Goal: Task Accomplishment & Management: Complete application form

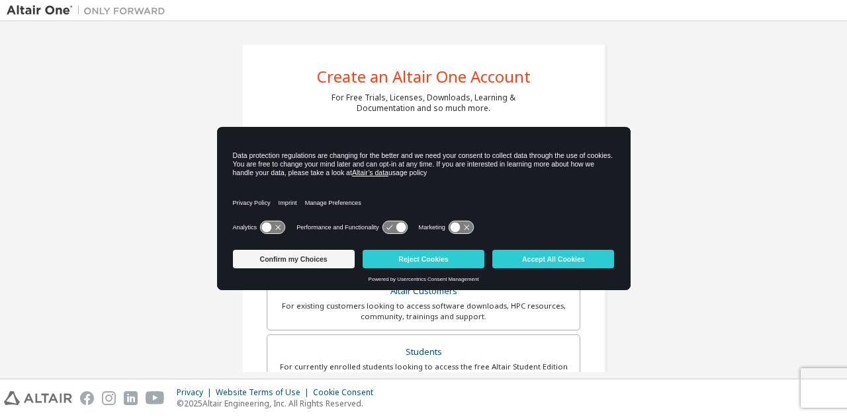
click at [266, 228] on icon at bounding box center [267, 228] width 10 height 10
click at [321, 257] on button "Confirm my Choices" at bounding box center [294, 259] width 122 height 19
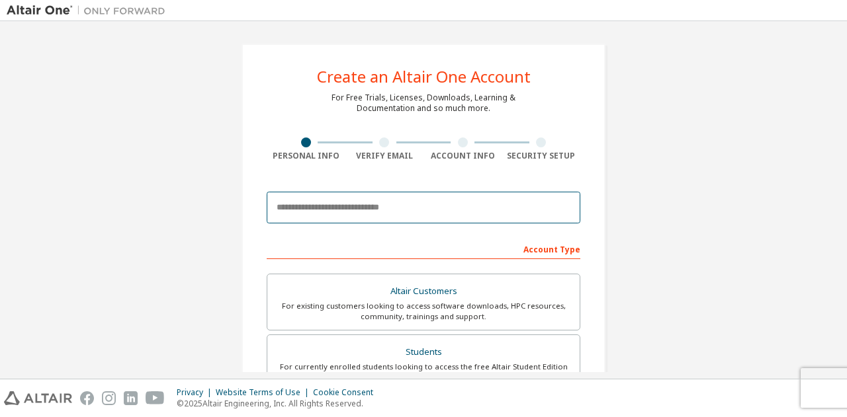
click at [407, 209] on input "email" at bounding box center [424, 208] width 314 height 32
type input "**********"
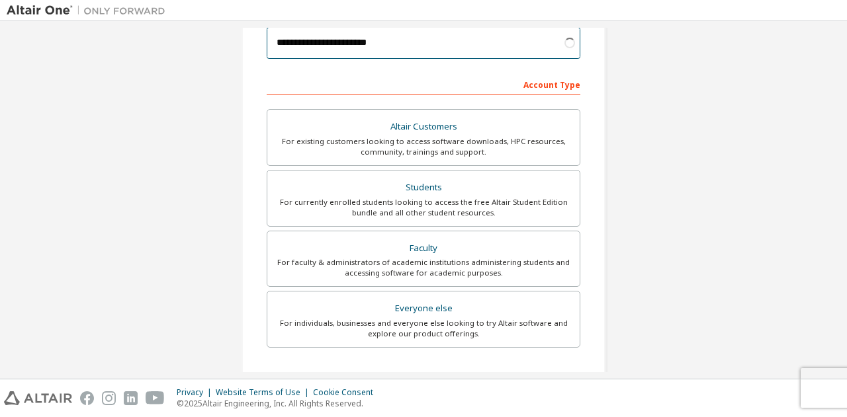
scroll to position [165, 0]
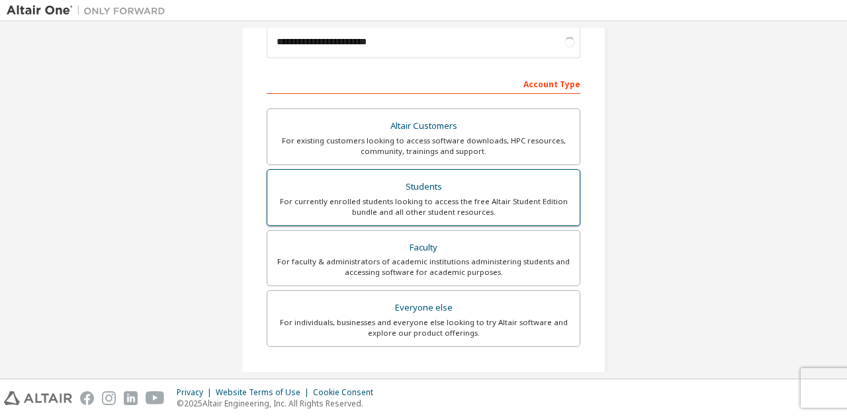
click at [459, 204] on div "For currently enrolled students looking to access the free Altair Student Editi…" at bounding box center [423, 206] width 296 height 21
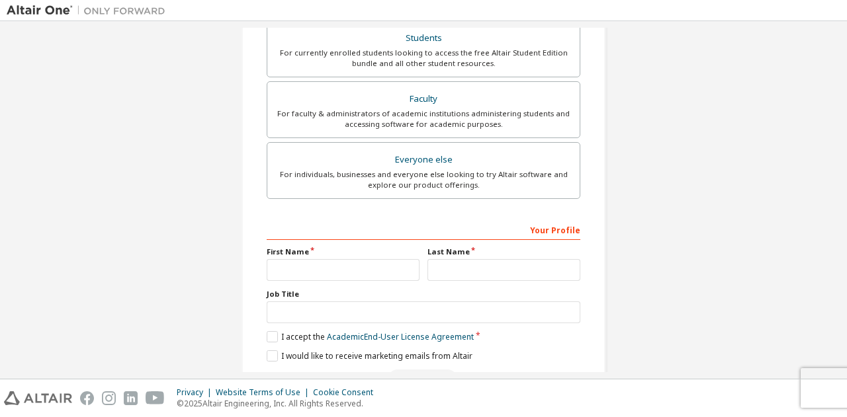
scroll to position [355, 0]
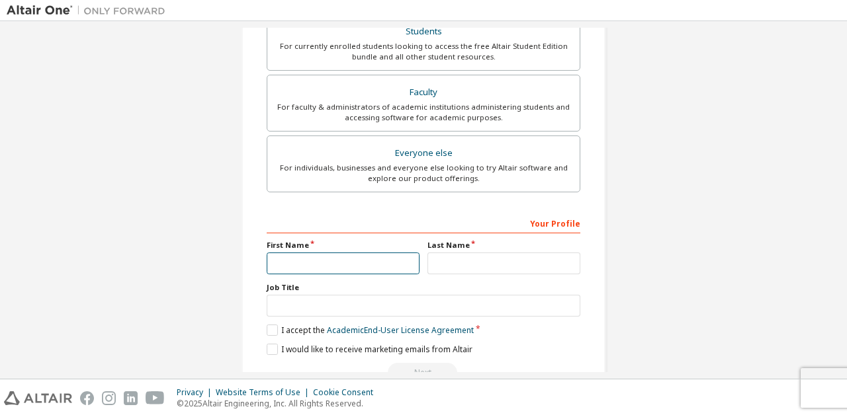
click at [376, 261] on input "text" at bounding box center [343, 264] width 153 height 22
type input "******"
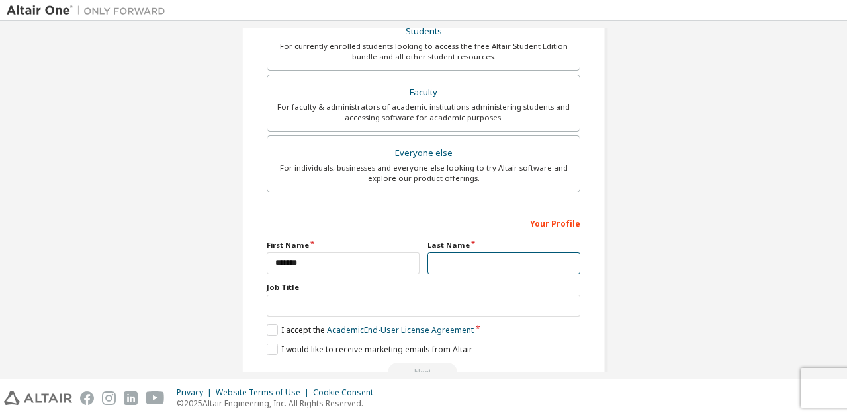
click at [451, 259] on input "text" at bounding box center [503, 264] width 153 height 22
type input "******"
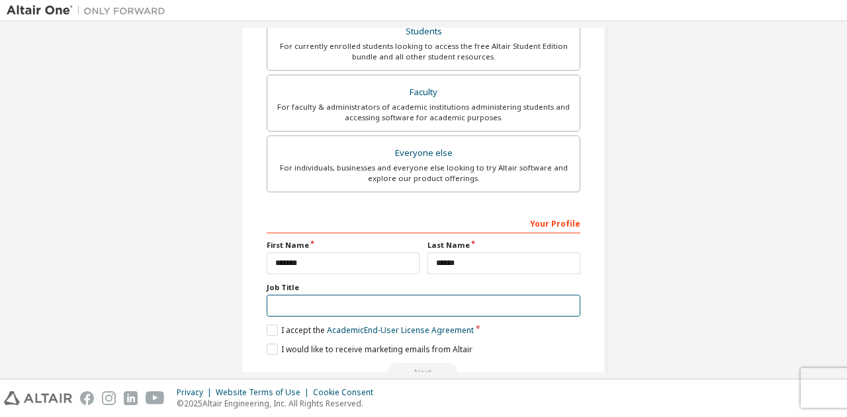
click at [382, 300] on input "text" at bounding box center [424, 306] width 314 height 22
type input "*"
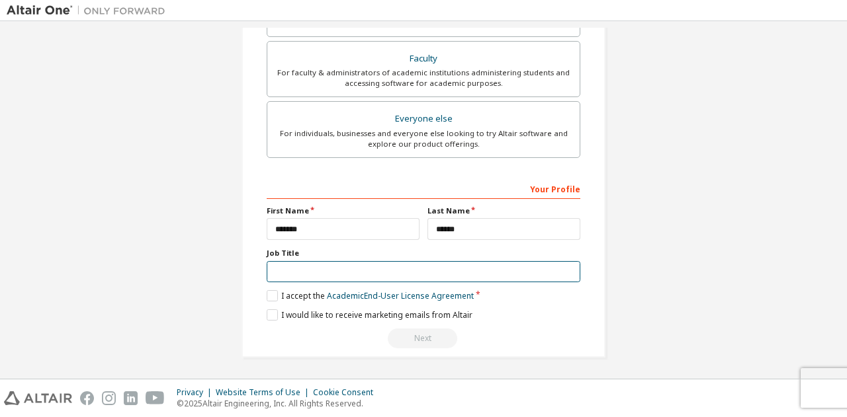
scroll to position [320, 0]
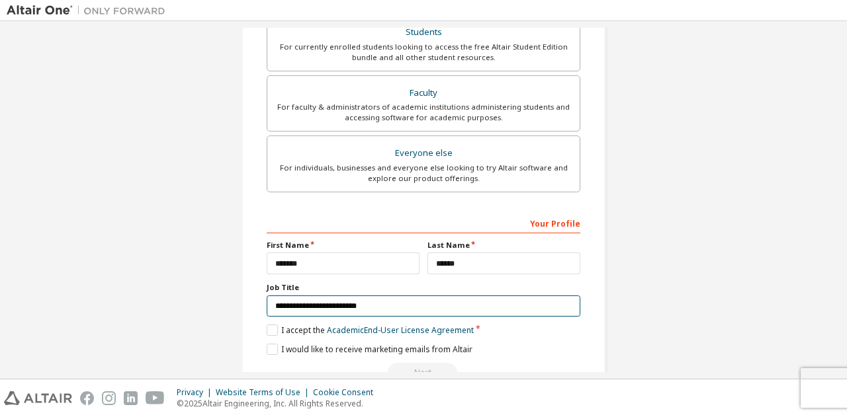
type input "**********"
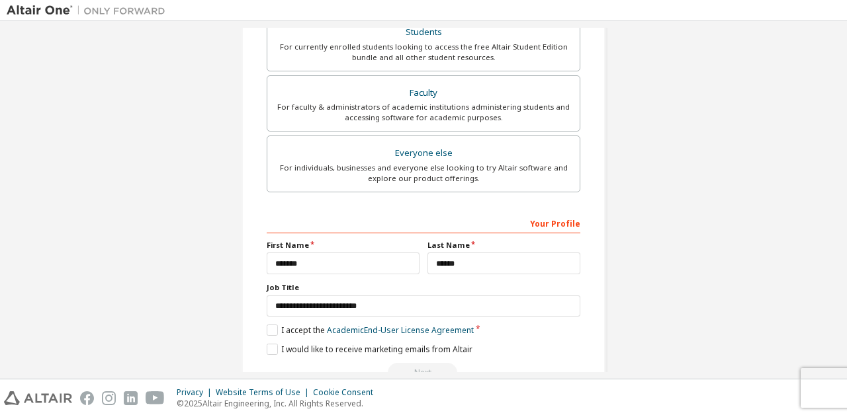
click at [269, 320] on div "**********" at bounding box center [424, 297] width 314 height 171
click at [267, 325] on label "I accept the Academic End-User License Agreement" at bounding box center [370, 330] width 207 height 11
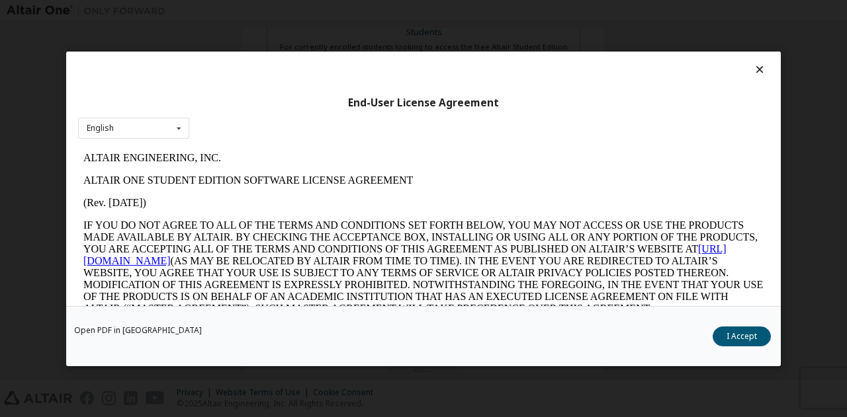
scroll to position [0, 0]
click at [753, 333] on button "I Accept" at bounding box center [741, 336] width 58 height 20
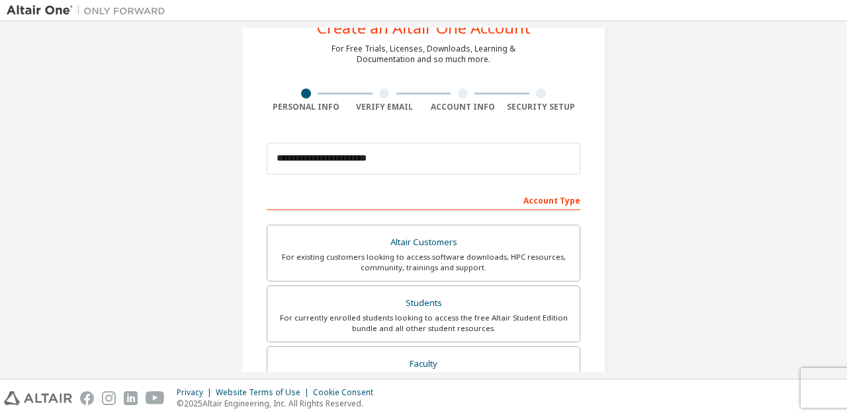
scroll to position [52, 0]
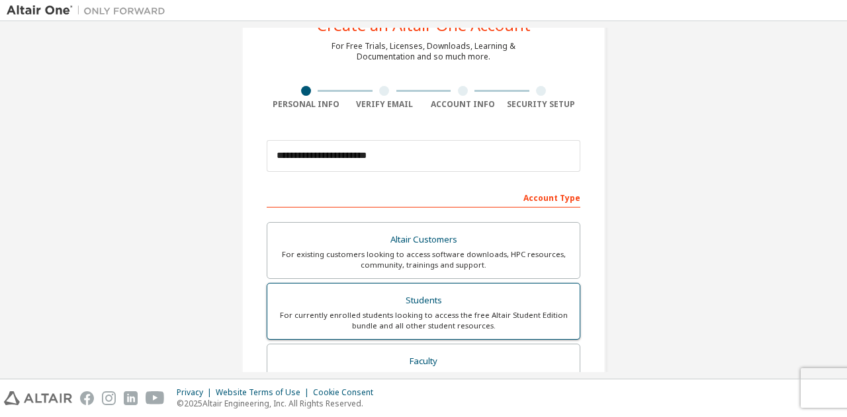
click at [433, 323] on div "For currently enrolled students looking to access the free Altair Student Editi…" at bounding box center [423, 320] width 296 height 21
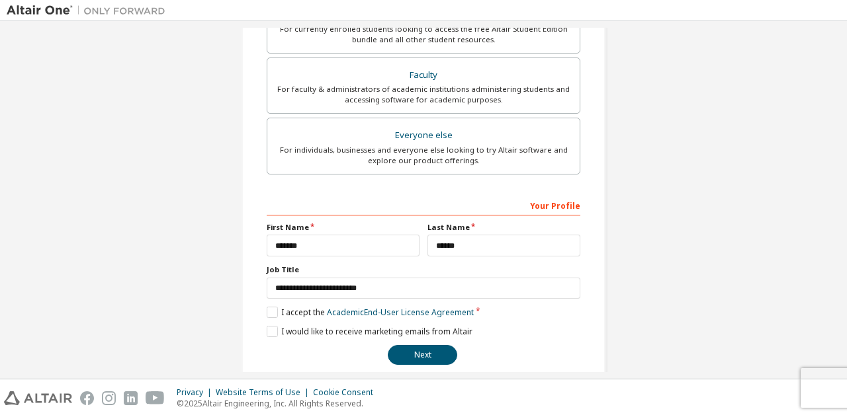
scroll to position [352, 0]
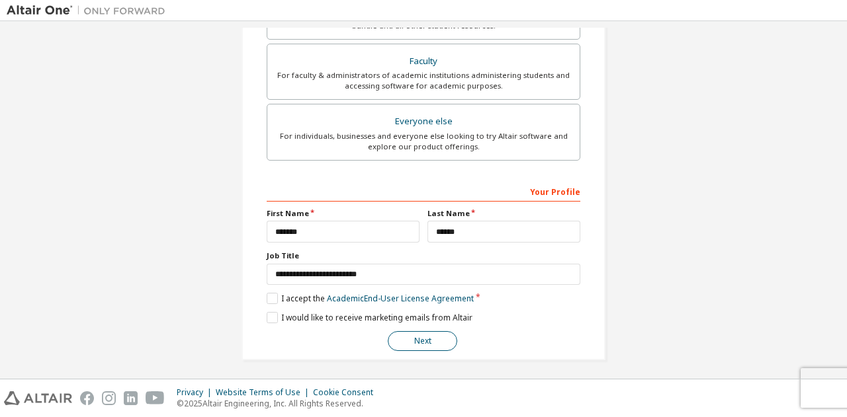
click at [426, 337] on button "Next" at bounding box center [422, 341] width 69 height 20
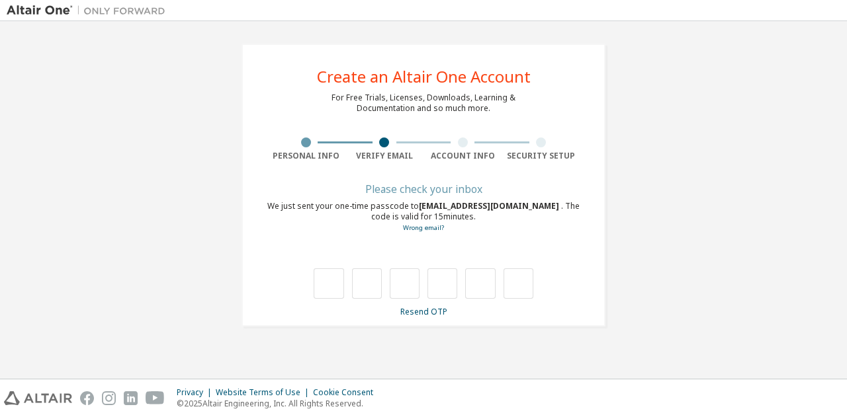
scroll to position [0, 0]
type input "*"
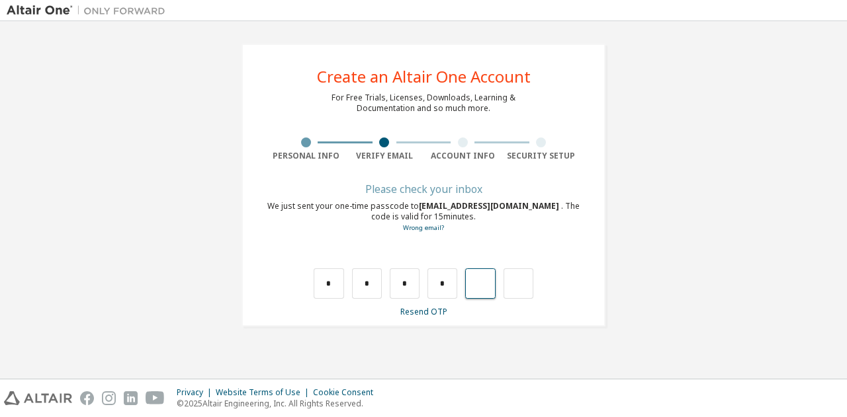
type input "*"
